Goal: Task Accomplishment & Management: Use online tool/utility

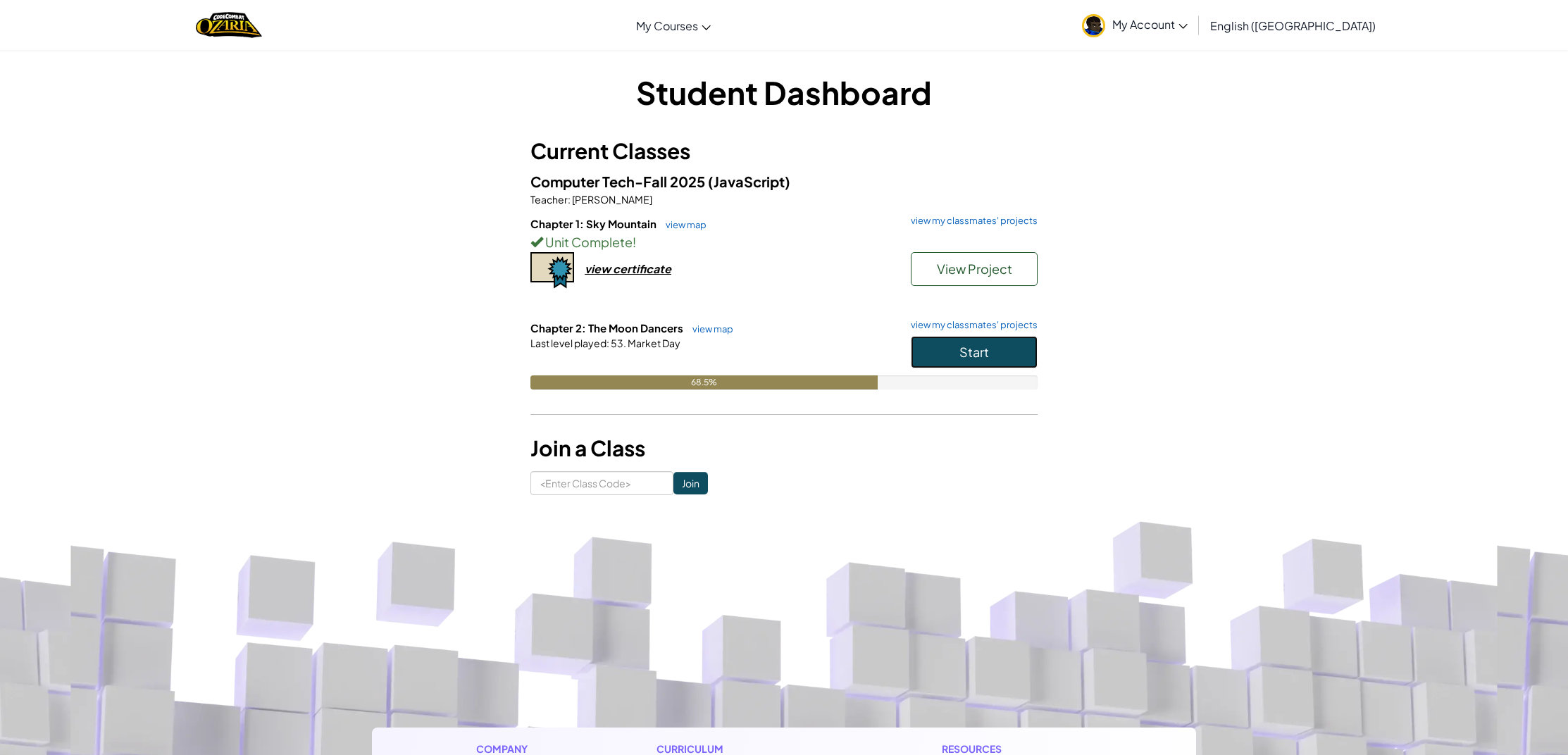
click at [969, 337] on button "Start" at bounding box center [974, 352] width 126 height 32
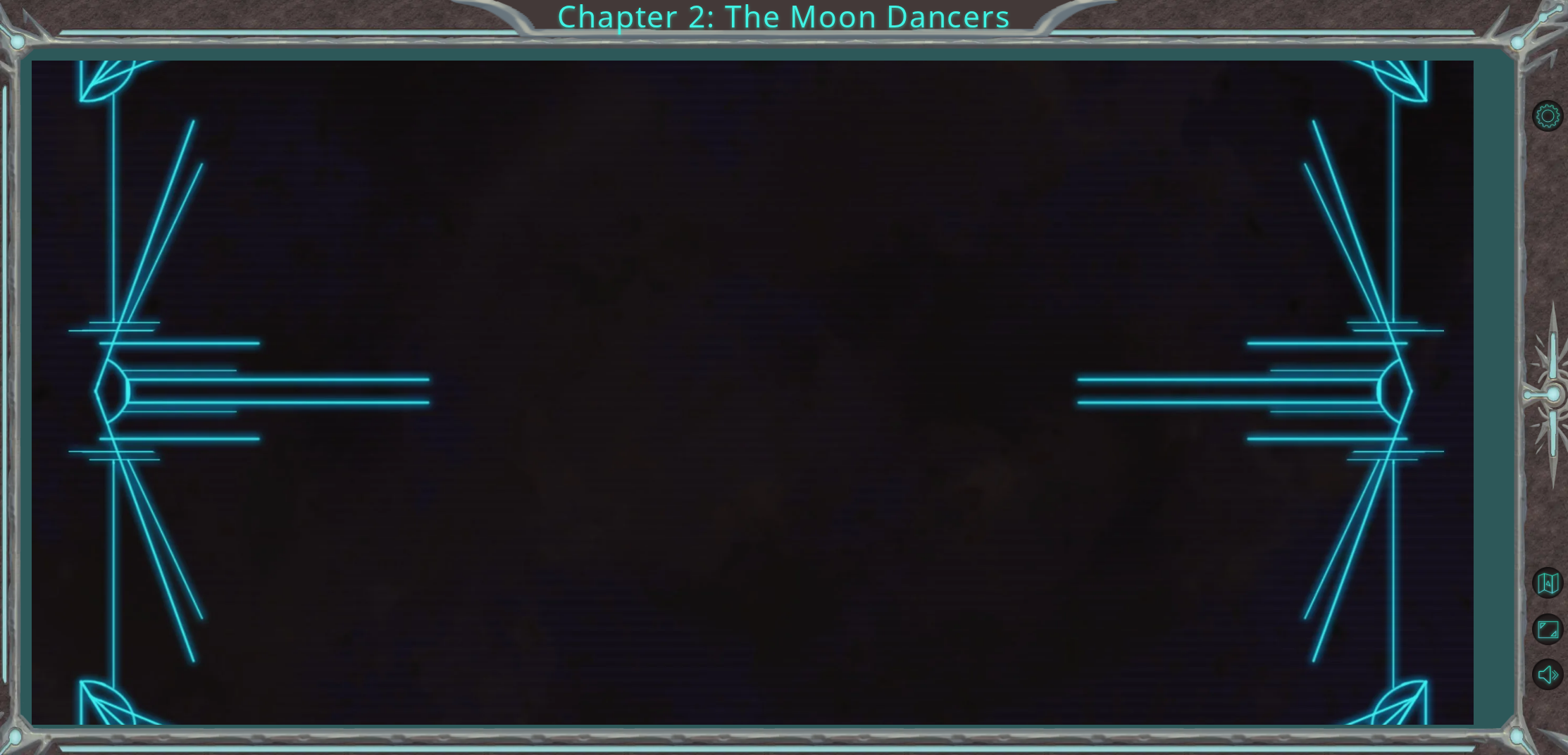
click at [973, 357] on div at bounding box center [753, 392] width 1442 height 664
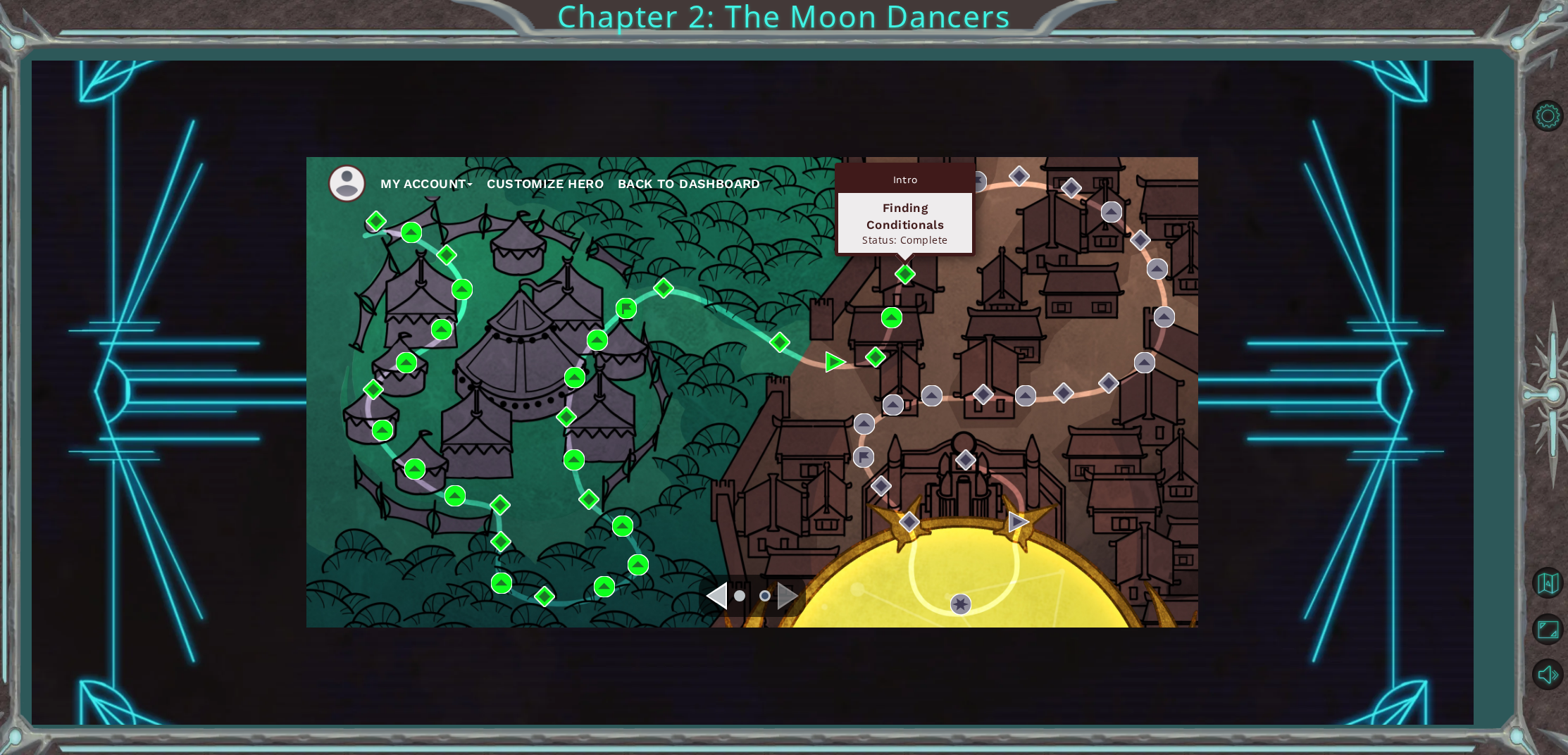
click at [920, 230] on div "Finding Conditionals" at bounding box center [905, 216] width 121 height 34
click at [952, 273] on div "My Account Customize Hero Back to Dashboard" at bounding box center [752, 391] width 892 height 470
click at [924, 240] on img at bounding box center [916, 236] width 21 height 21
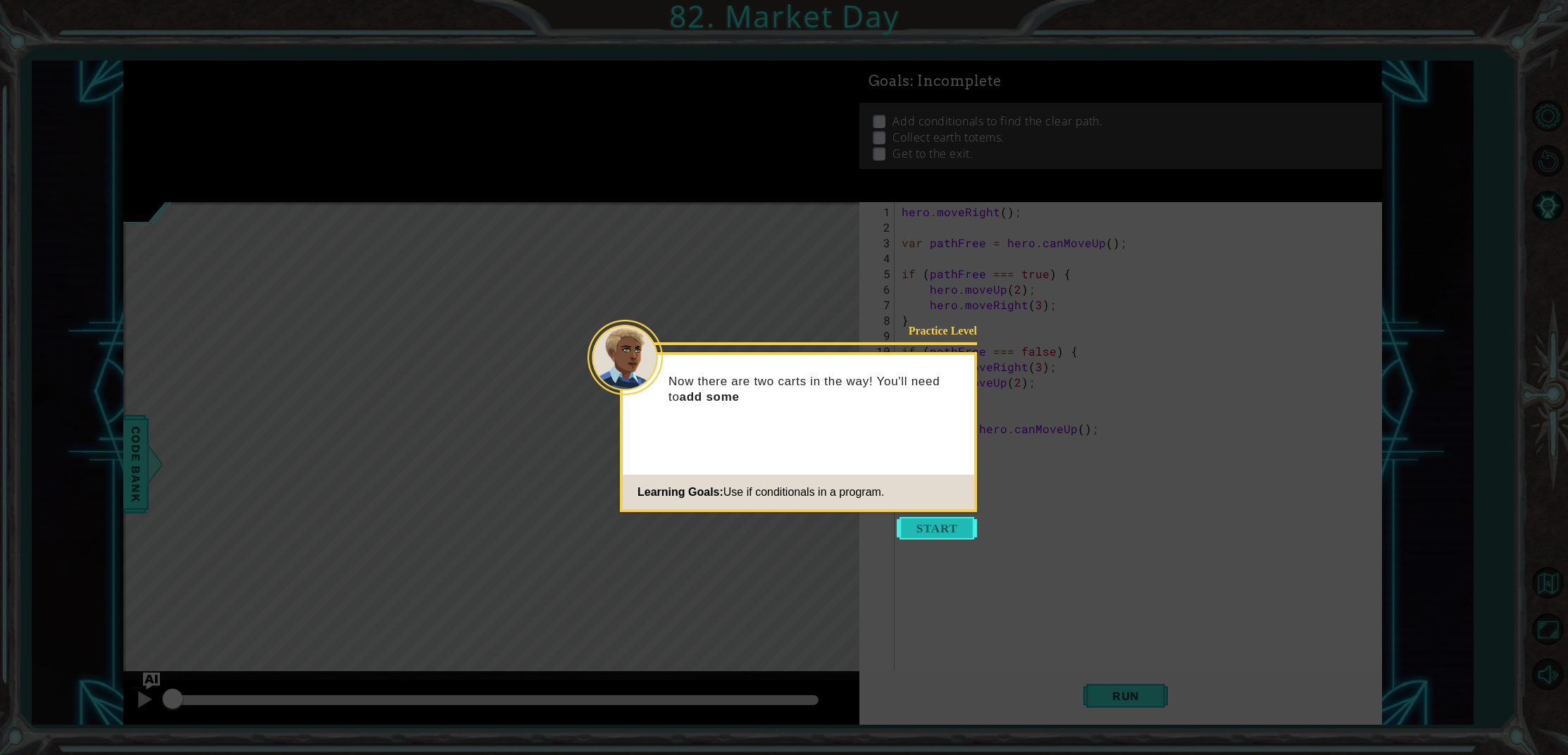
click at [921, 533] on button "Start" at bounding box center [937, 528] width 81 height 23
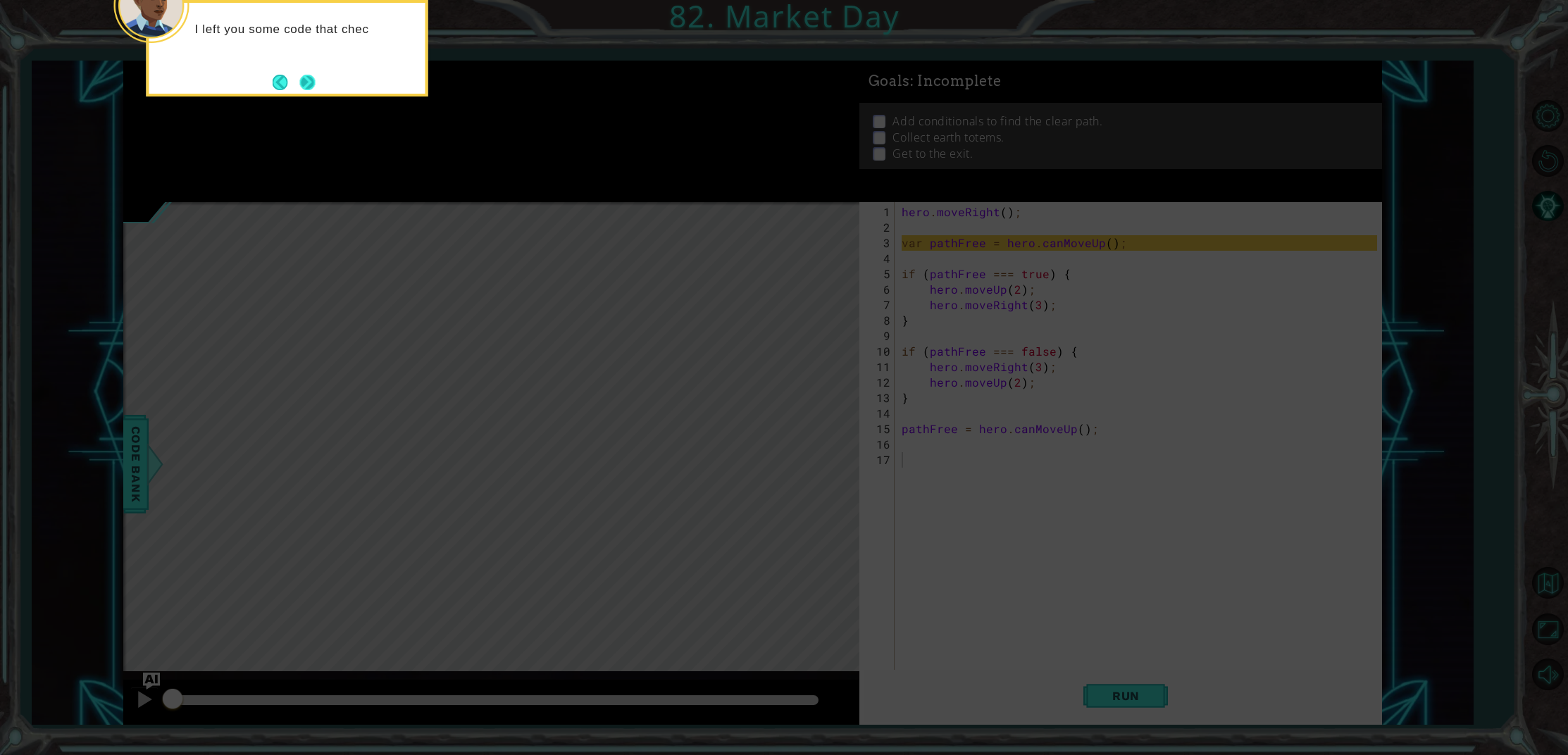
click at [304, 79] on button "Next" at bounding box center [307, 82] width 17 height 17
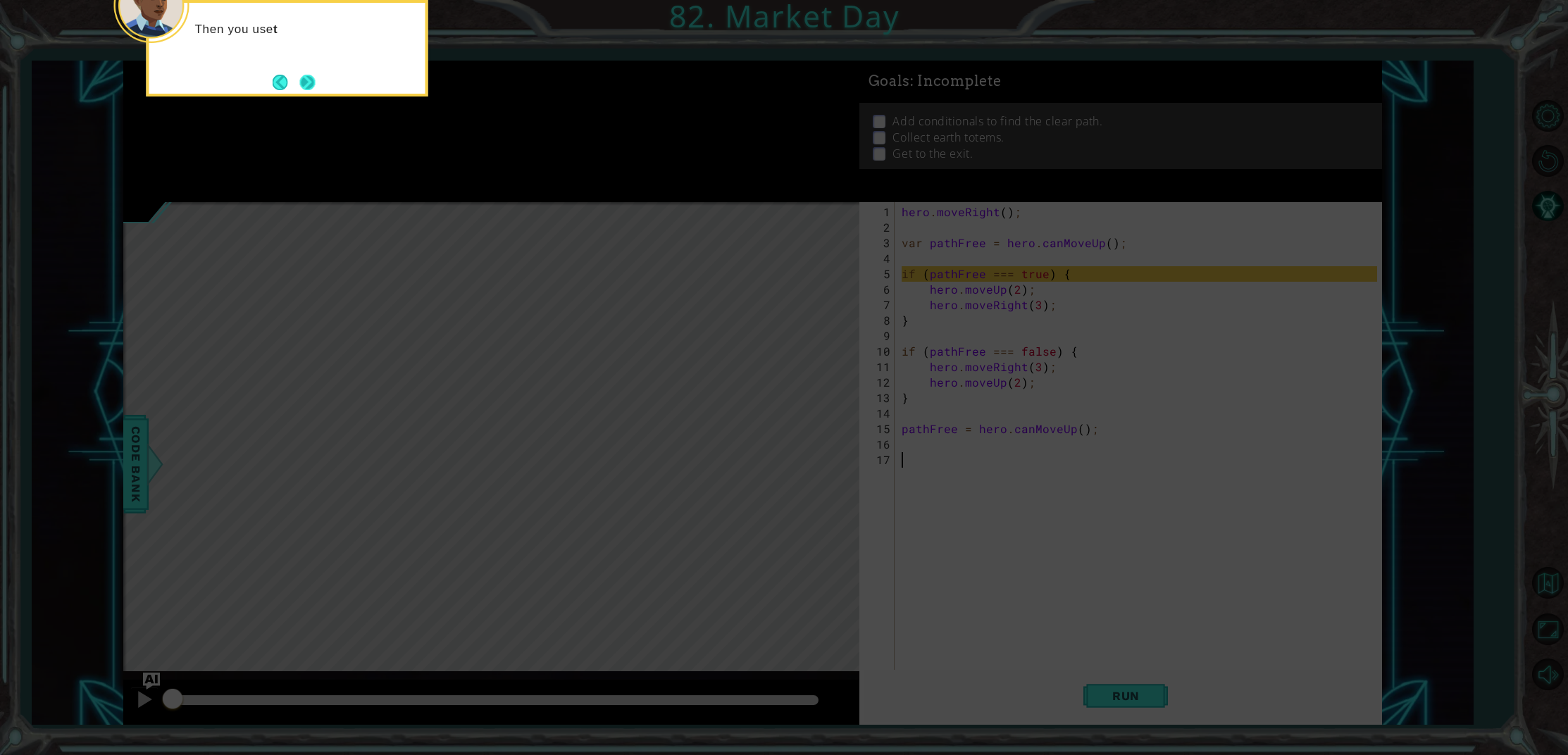
click at [312, 92] on button "Next" at bounding box center [307, 81] width 25 height 25
click at [312, 92] on footer at bounding box center [294, 82] width 43 height 21
click at [312, 89] on button "Next" at bounding box center [307, 82] width 20 height 20
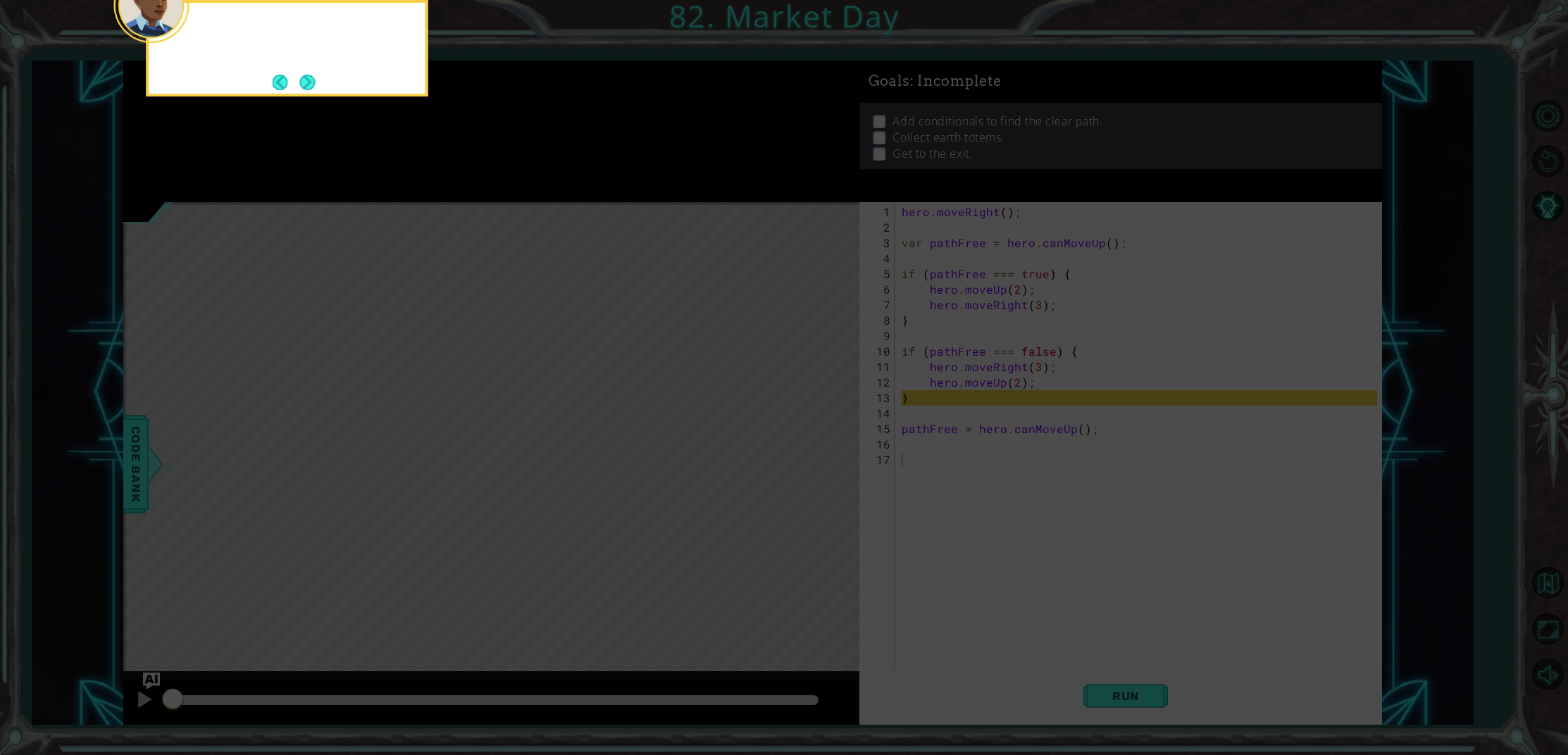
click at [312, 89] on button "Next" at bounding box center [307, 82] width 26 height 26
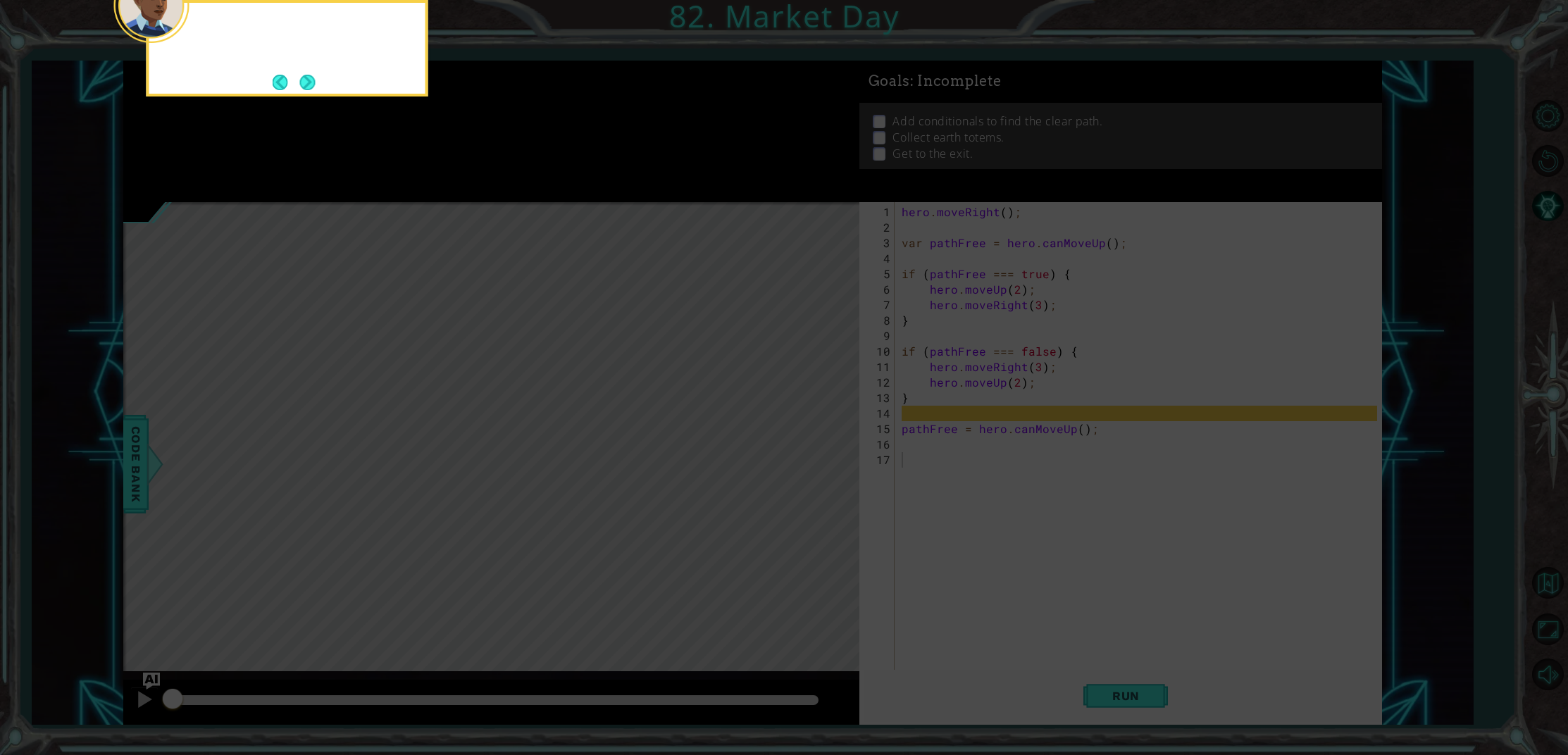
click at [317, 89] on div at bounding box center [287, 48] width 281 height 96
click at [305, 87] on button "Next" at bounding box center [308, 82] width 17 height 17
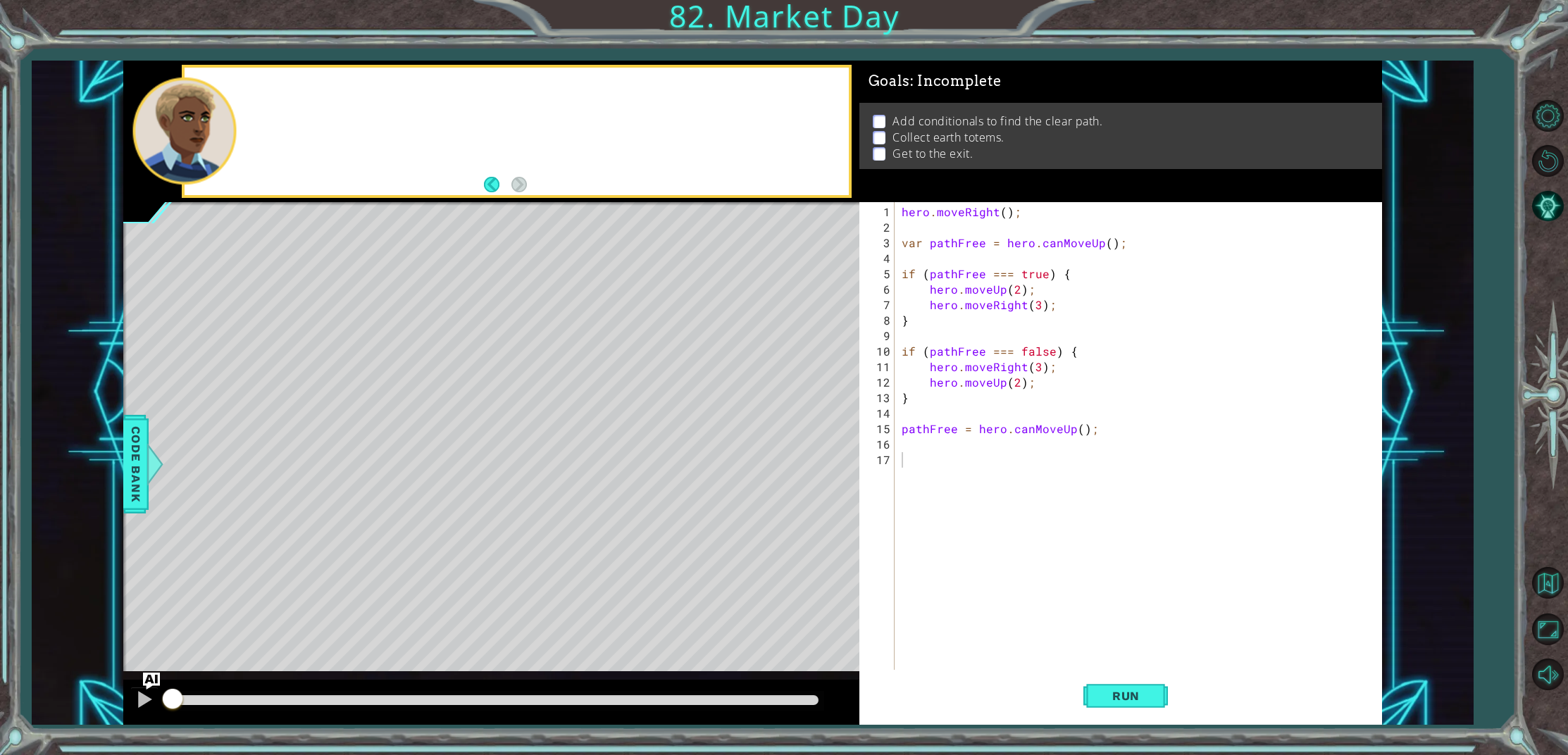
click at [305, 87] on div at bounding box center [516, 131] width 664 height 127
click at [149, 678] on img "Ask AI" at bounding box center [151, 681] width 18 height 18
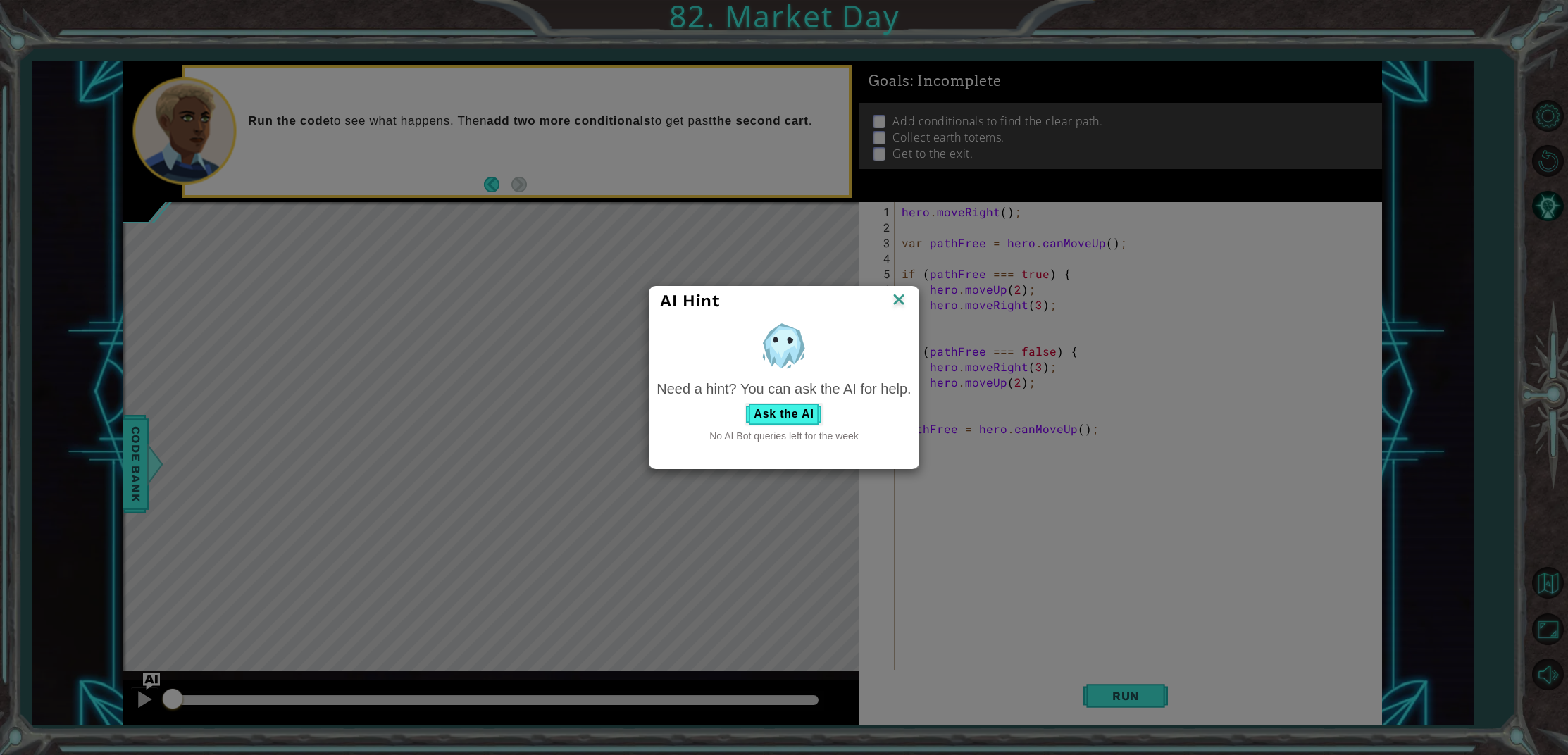
click at [901, 301] on img at bounding box center [899, 300] width 18 height 21
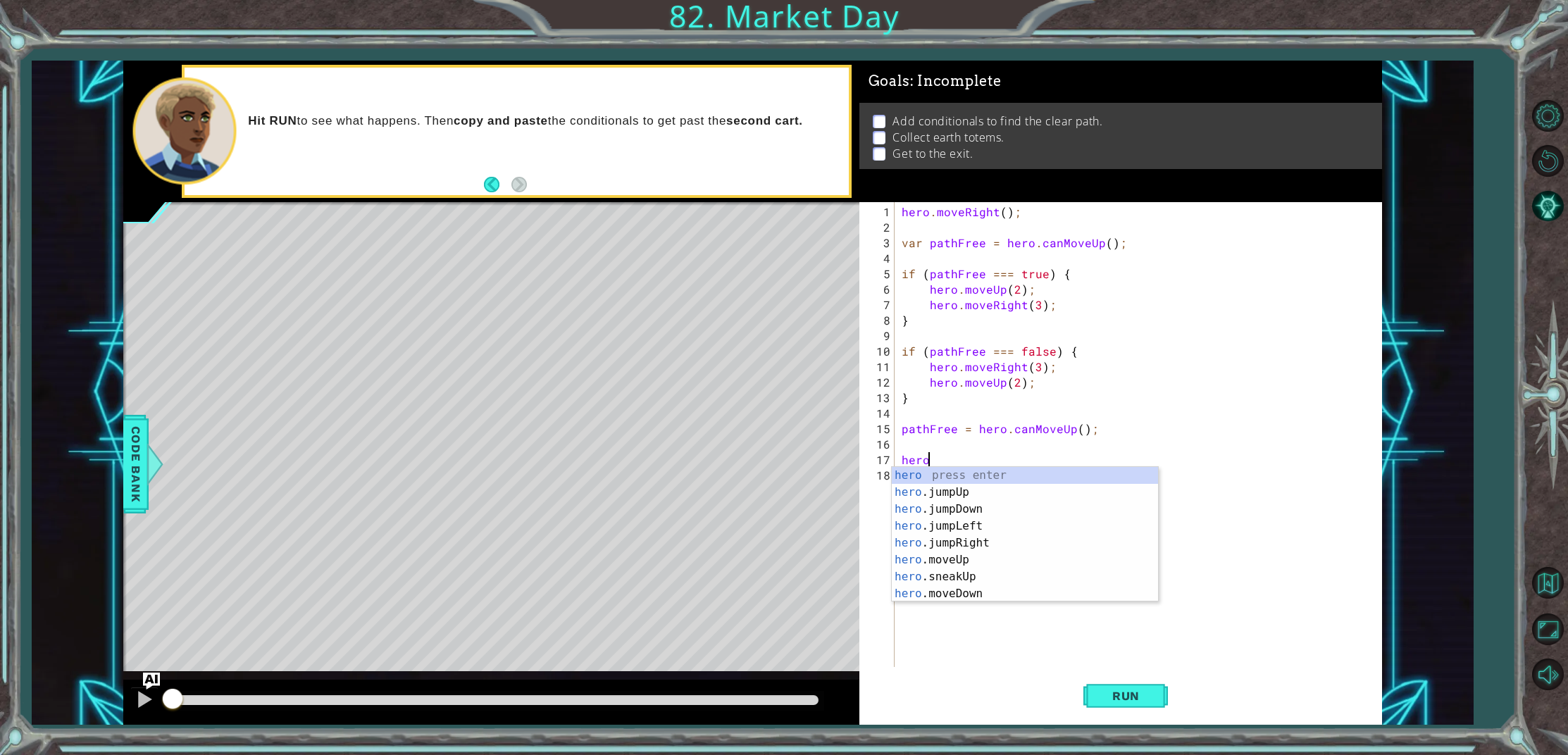
scroll to position [0, 2]
click at [942, 478] on div "hero . s neakUp press enter hero . s neakDown press enter hero . s neakLeft pre…" at bounding box center [1025, 543] width 267 height 152
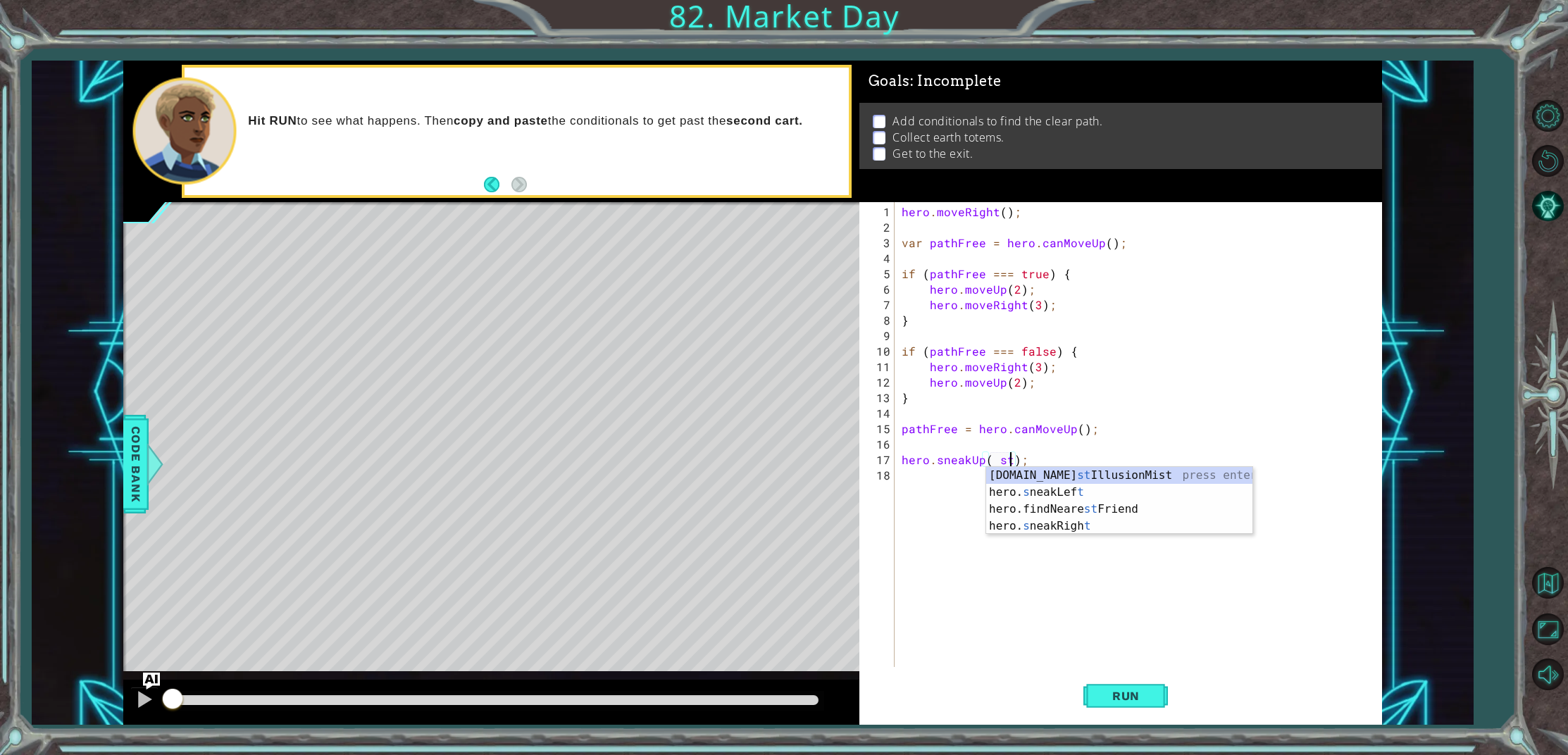
type textarea "hero.sneakUp( ste);"
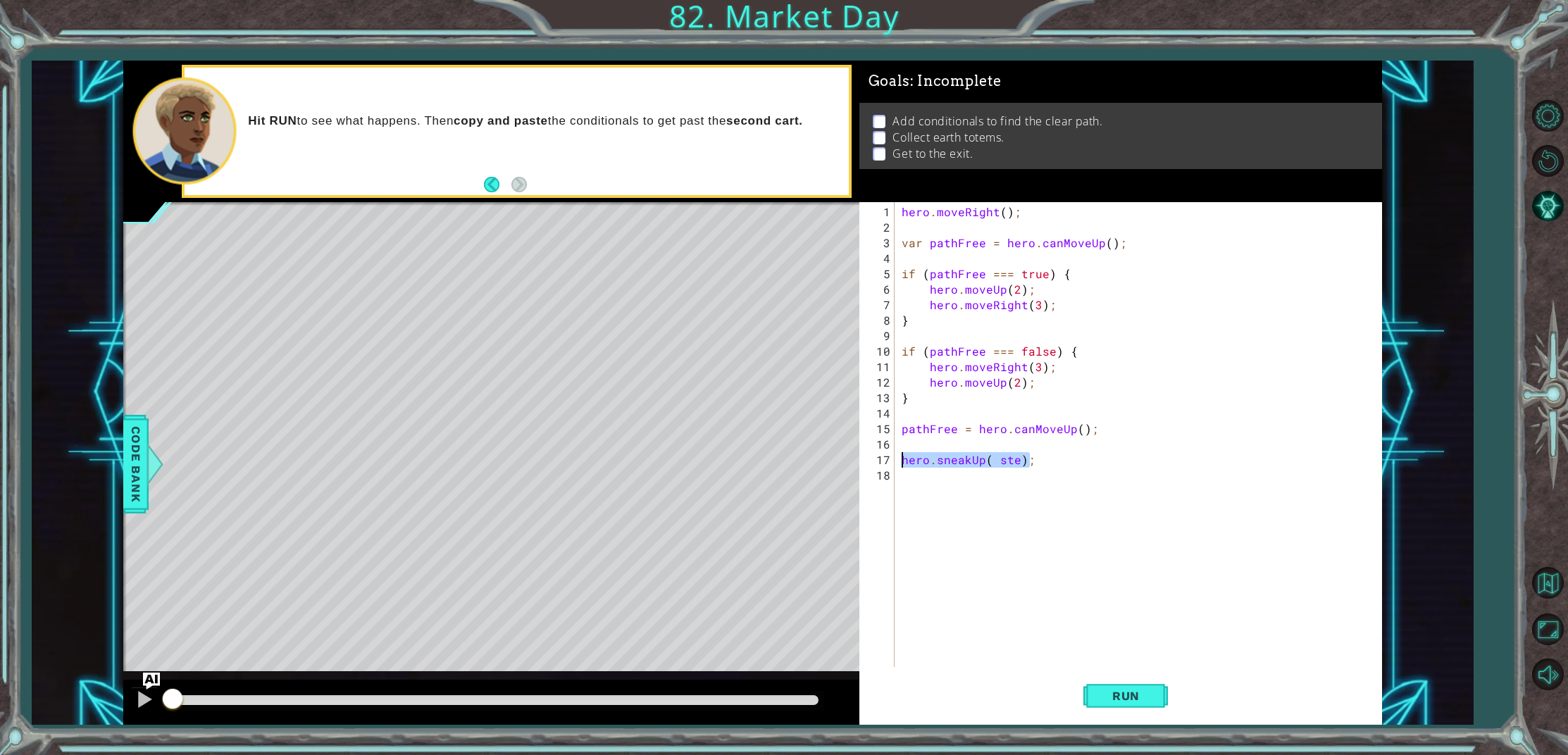
drag, startPoint x: 1033, startPoint y: 457, endPoint x: 901, endPoint y: 456, distance: 132.0
click at [901, 456] on div "hero . moveRight ( ) ; var pathFree = hero . canMoveUp ( ) ; if ( pathFree === …" at bounding box center [1141, 452] width 486 height 496
